Goal: Navigation & Orientation: Find specific page/section

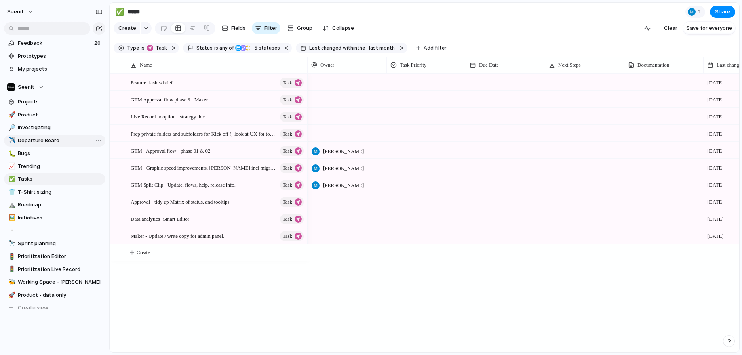
click at [42, 145] on link "✈️ Departure Board" at bounding box center [54, 141] width 101 height 12
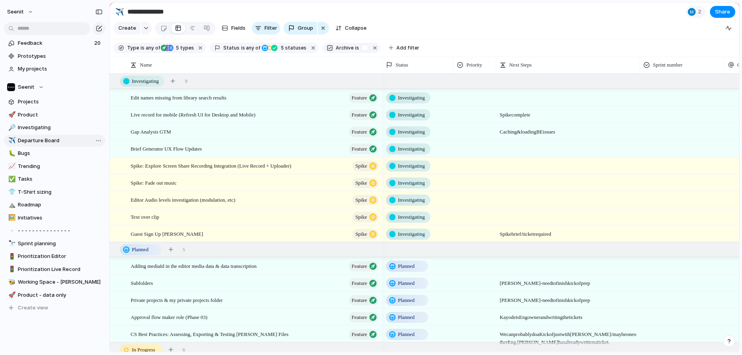
type input "**********"
